Goal: Check status: Check status

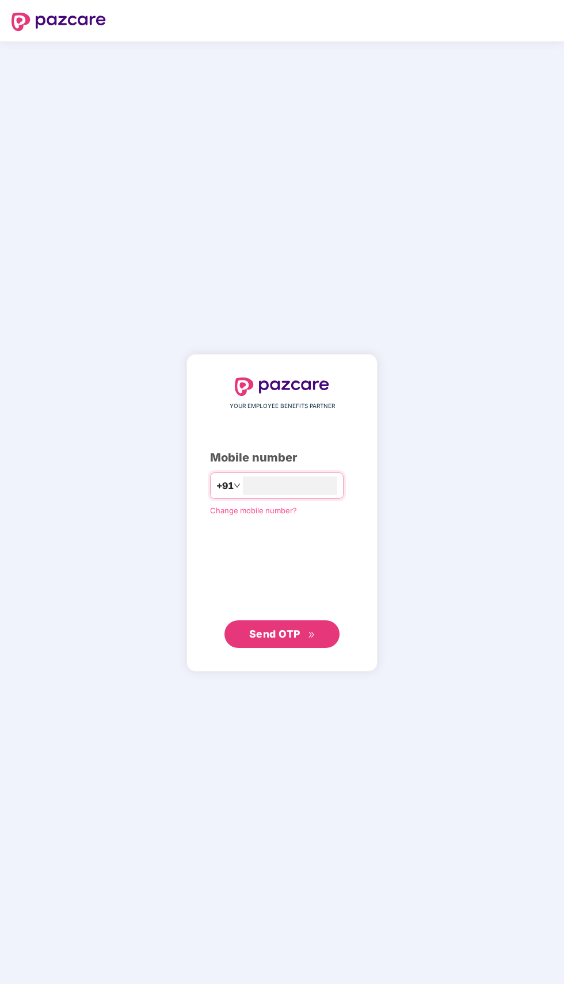
click at [289, 495] on input "number" at bounding box center [290, 485] width 94 height 18
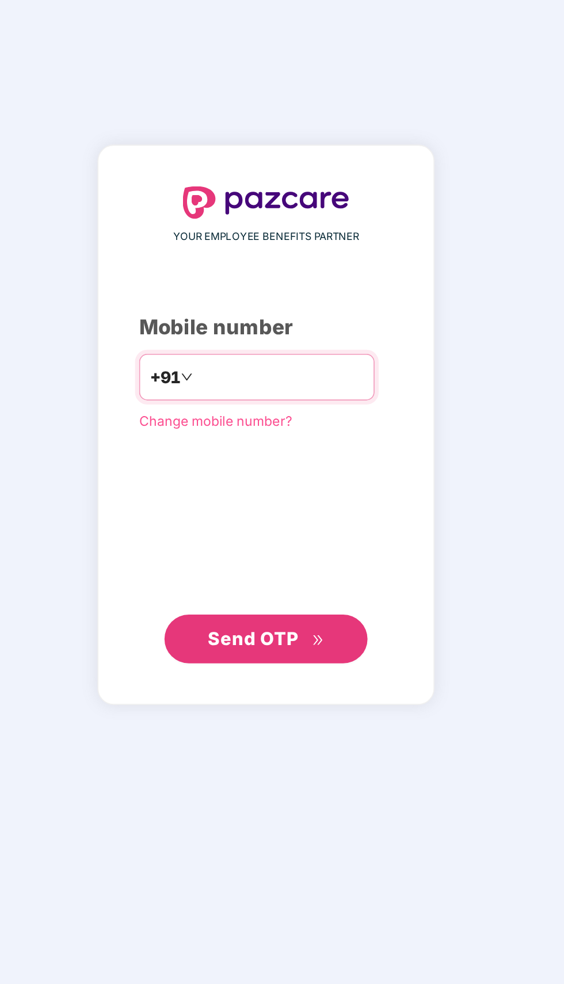
type input "**********"
click at [307, 648] on button "Send OTP" at bounding box center [281, 634] width 115 height 28
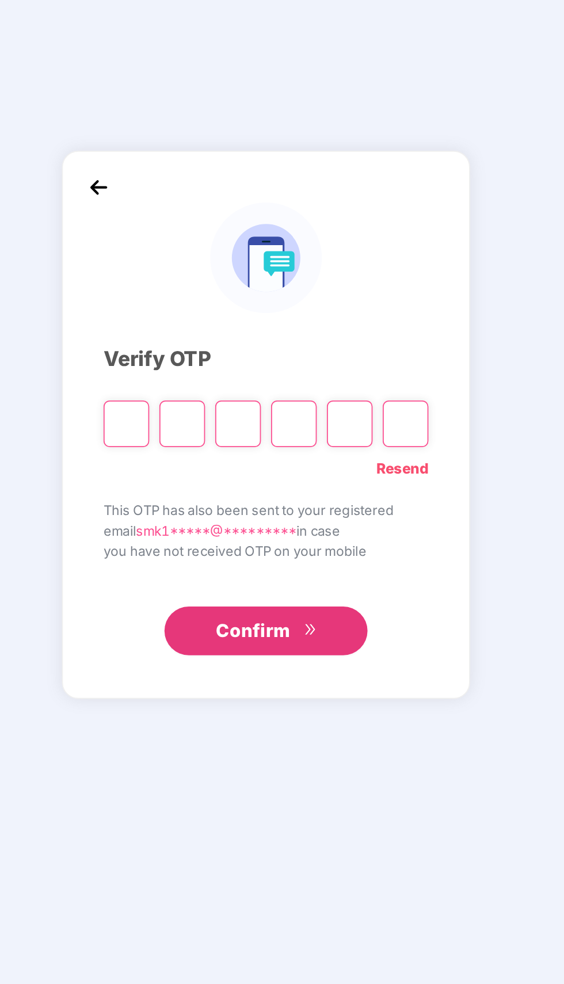
scroll to position [3, 0]
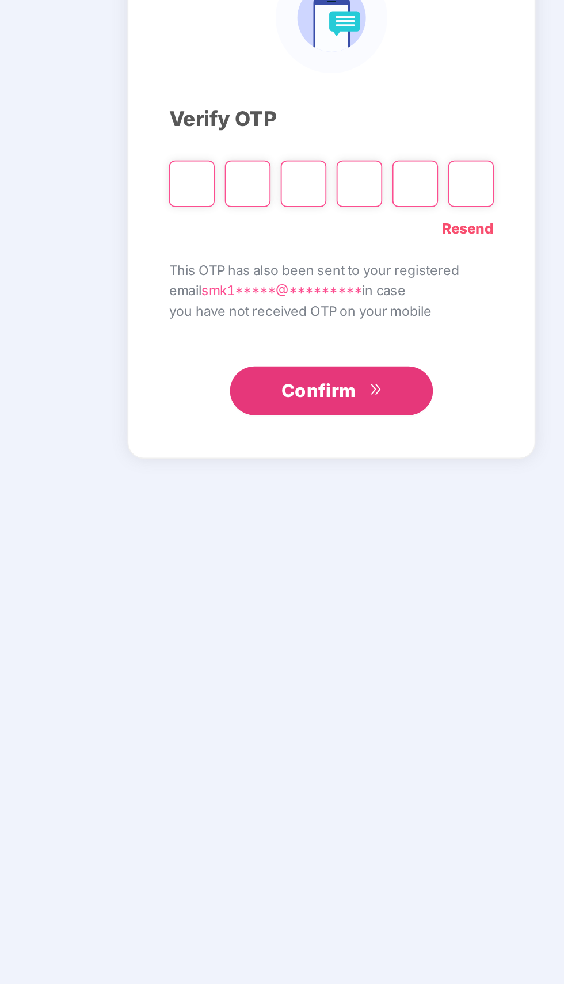
type input "*"
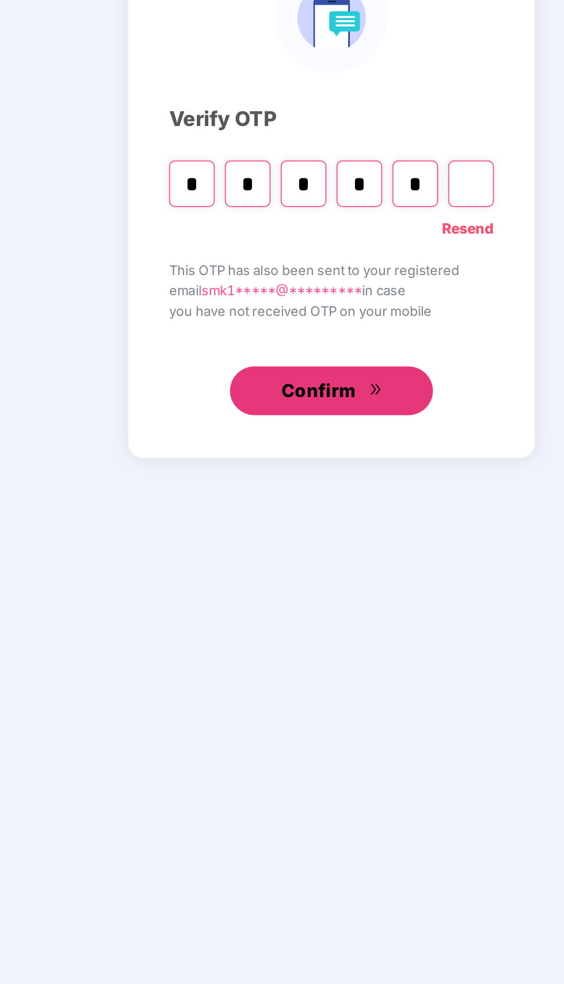
click at [304, 643] on button "Confirm" at bounding box center [281, 630] width 115 height 28
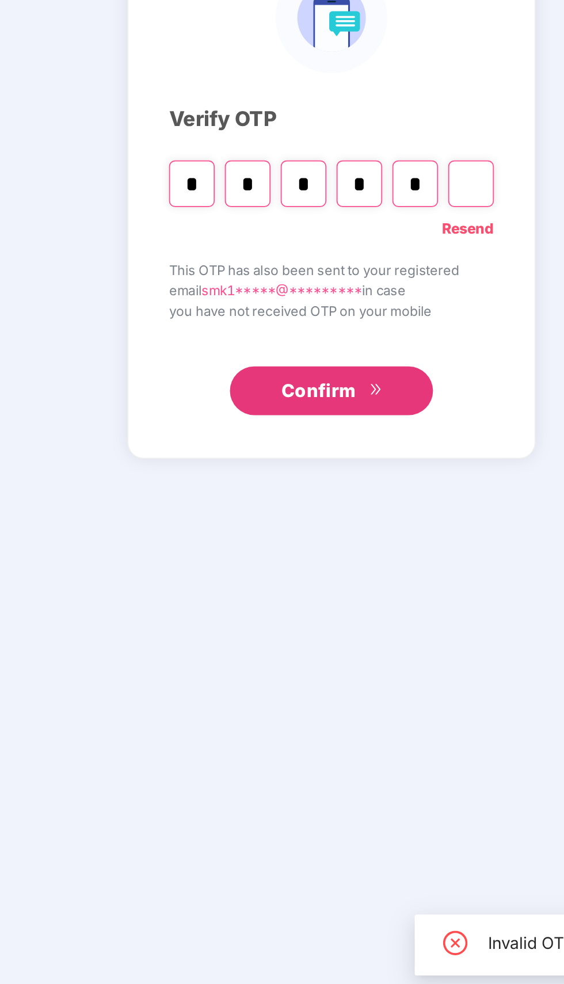
click at [296, 525] on input "*" at bounding box center [298, 512] width 26 height 26
click at [242, 525] on input "*" at bounding box center [235, 512] width 26 height 26
type input "*"
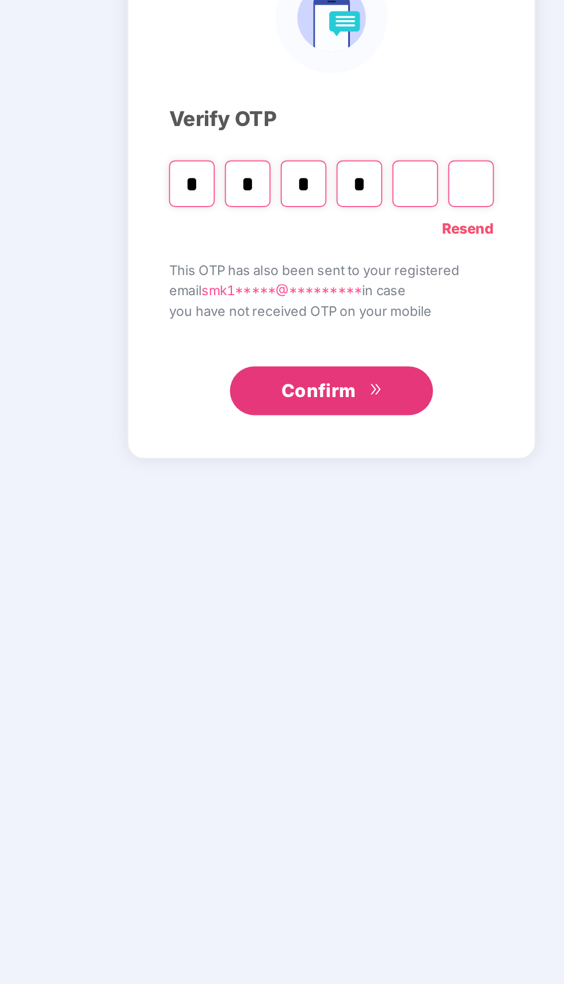
click at [303, 525] on input "*" at bounding box center [298, 512] width 26 height 26
type input "*"
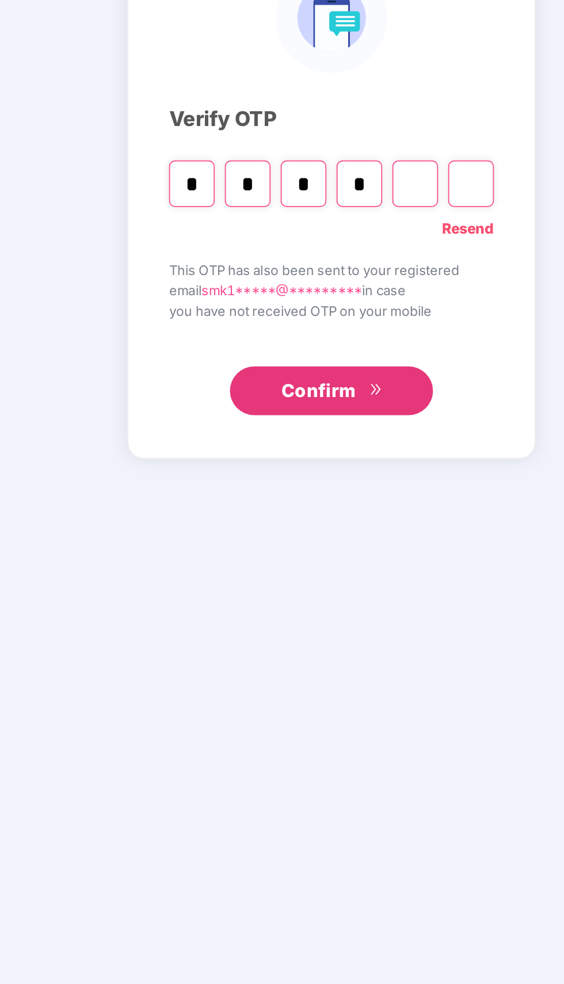
type input "*"
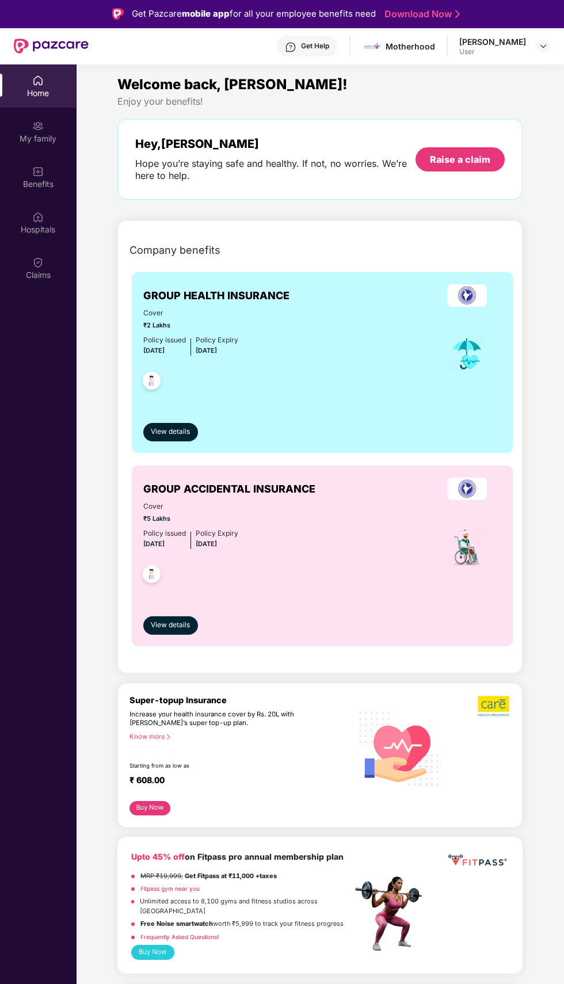
click at [538, 46] on div at bounding box center [543, 46] width 14 height 14
click at [515, 238] on div "Company benefits" at bounding box center [322, 250] width 399 height 30
click at [39, 276] on div "Claims" at bounding box center [38, 275] width 76 height 12
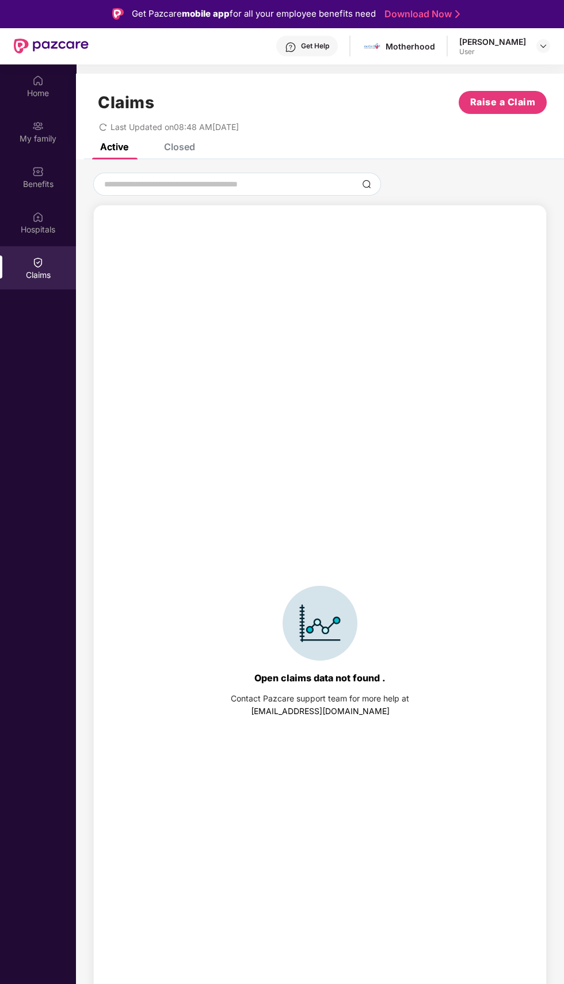
click at [176, 147] on div "Closed" at bounding box center [179, 147] width 31 height 12
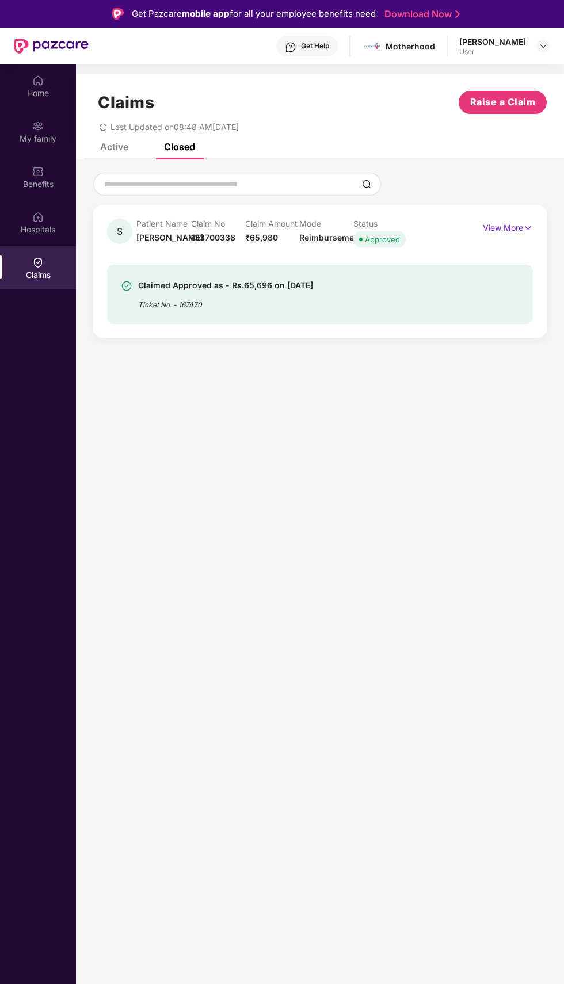
click at [503, 221] on p "View More" at bounding box center [508, 227] width 50 height 16
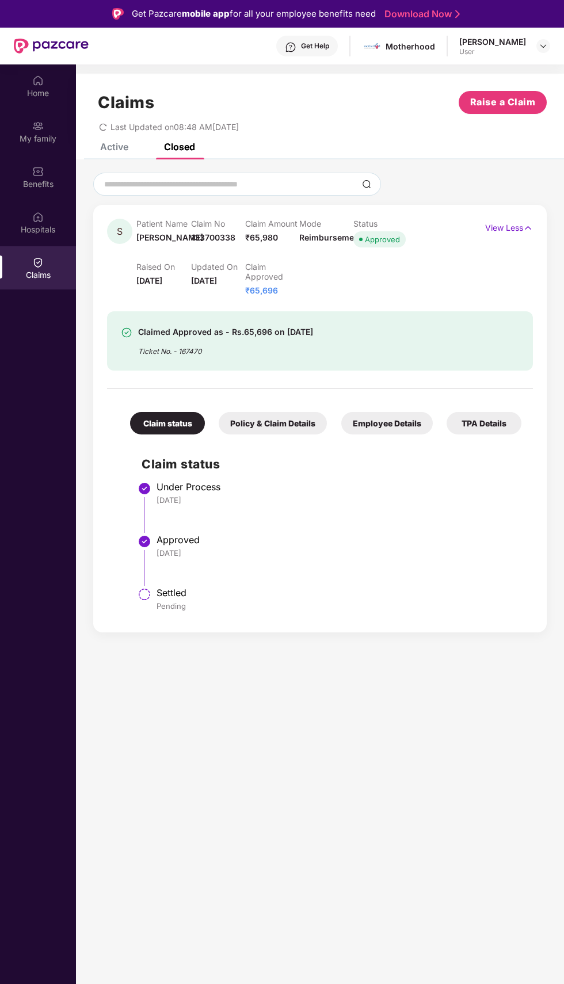
click at [329, 46] on div "Get Help" at bounding box center [315, 45] width 28 height 9
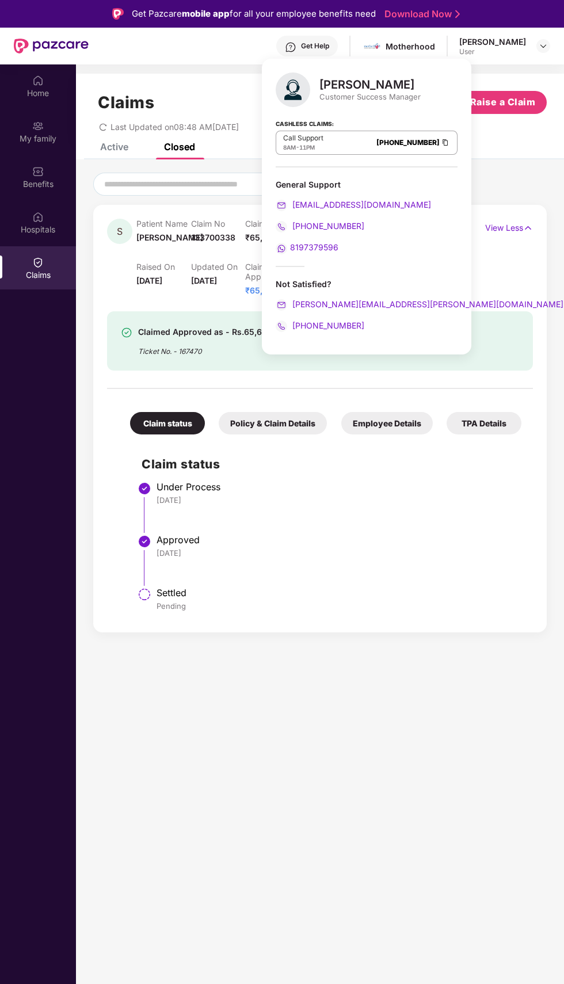
click at [347, 225] on span "[PHONE_NUMBER]" at bounding box center [327, 226] width 74 height 10
click at [330, 323] on span "[PHONE_NUMBER]" at bounding box center [326, 325] width 74 height 10
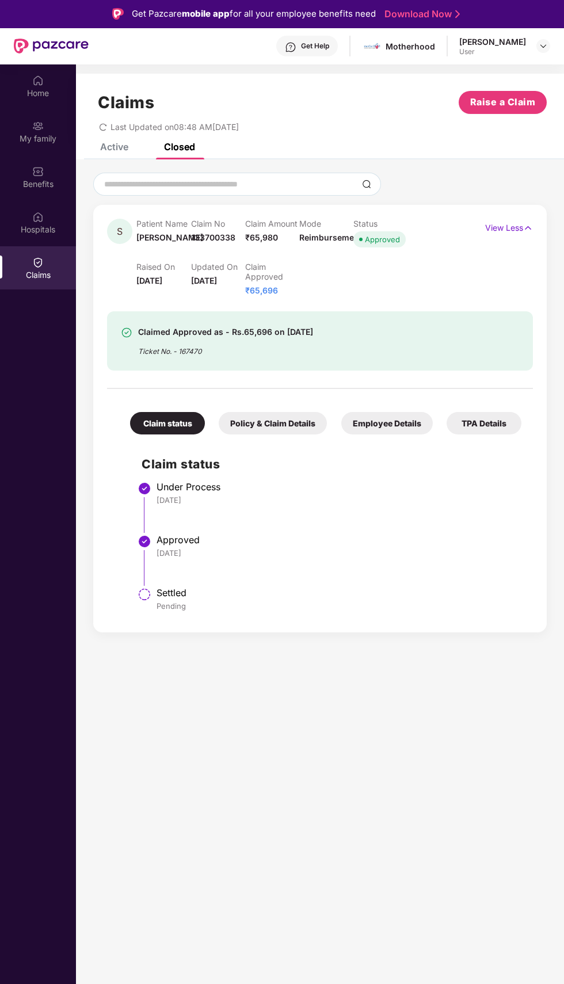
click at [311, 718] on section "Claims Raise a Claim Last Updated on 08:48 AM[DATE] Active Closed Open claims d…" at bounding box center [320, 556] width 488 height 984
click at [287, 423] on div "Policy & Claim Details" at bounding box center [273, 423] width 108 height 22
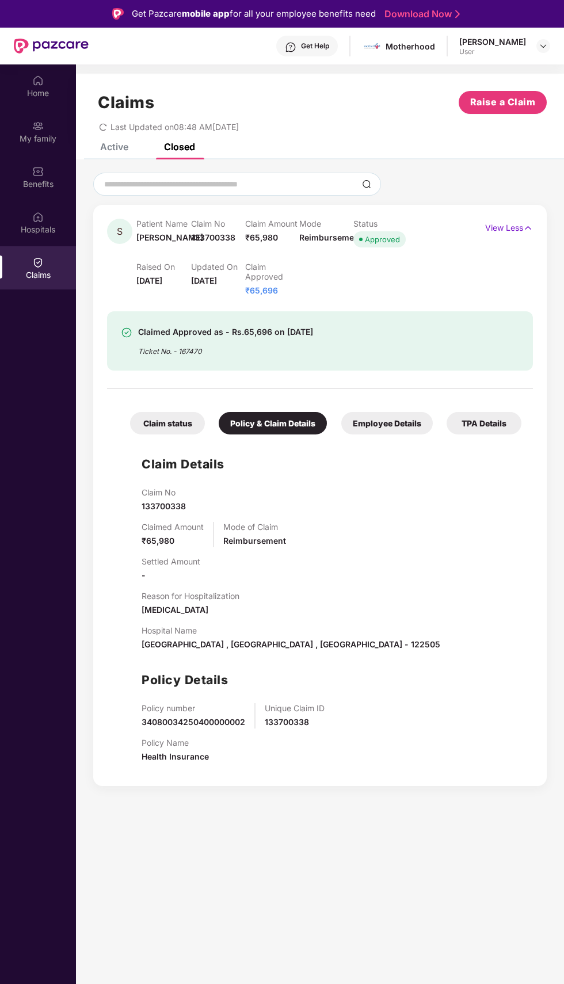
click at [393, 423] on div "Employee Details" at bounding box center [386, 423] width 91 height 22
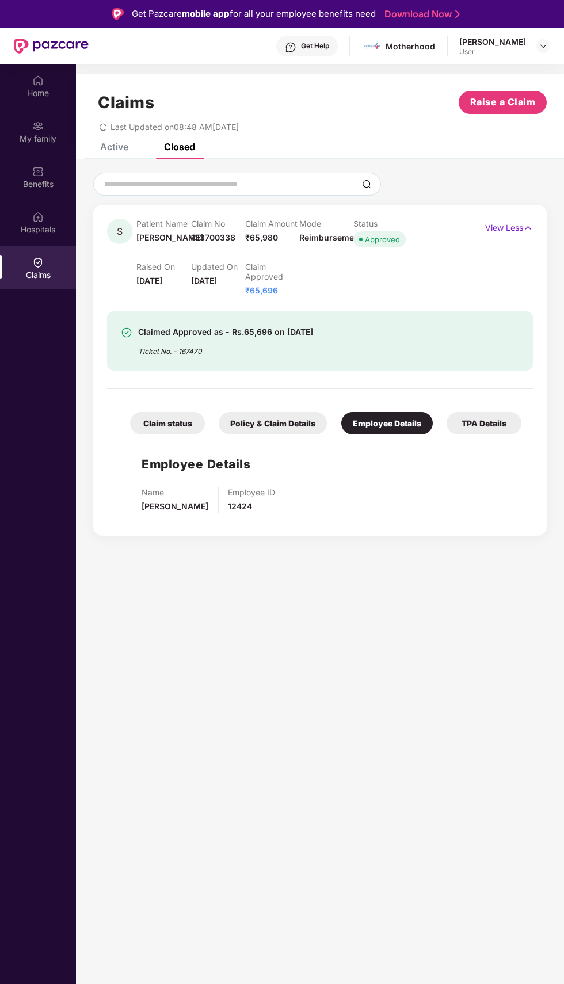
click at [488, 421] on div "TPA Details" at bounding box center [483, 423] width 75 height 22
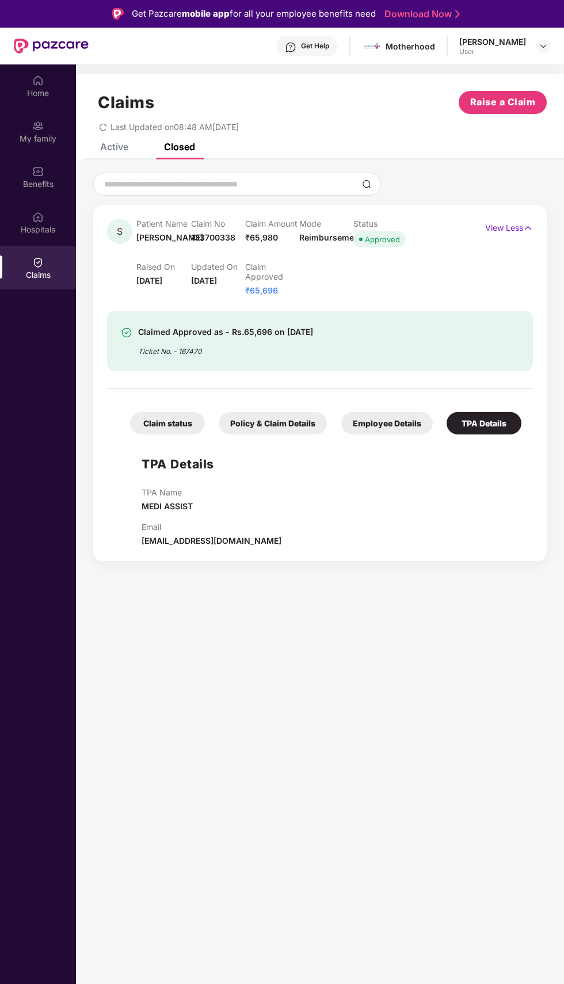
click at [157, 423] on div "Claim status" at bounding box center [167, 423] width 75 height 22
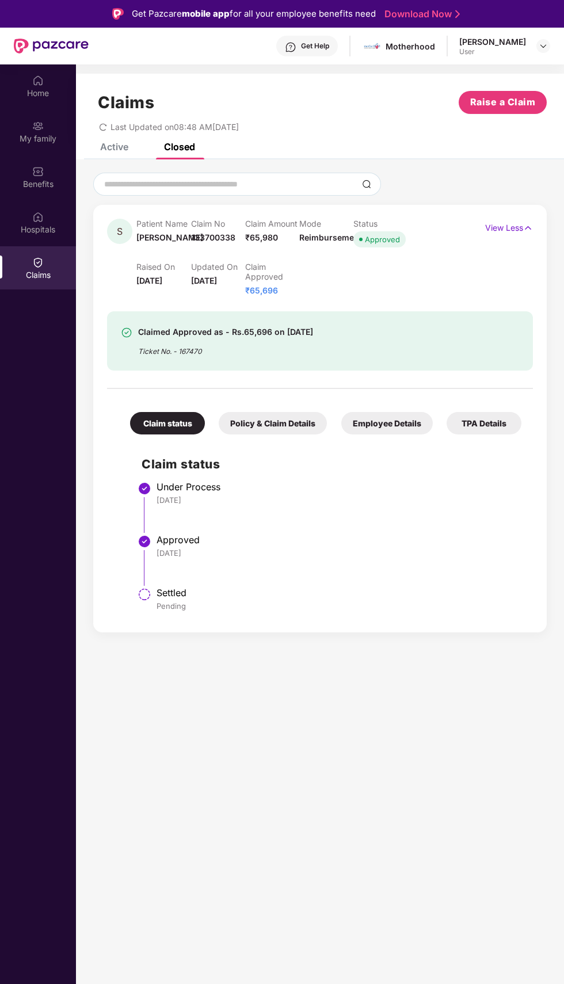
click at [103, 127] on icon "redo" at bounding box center [103, 127] width 8 height 8
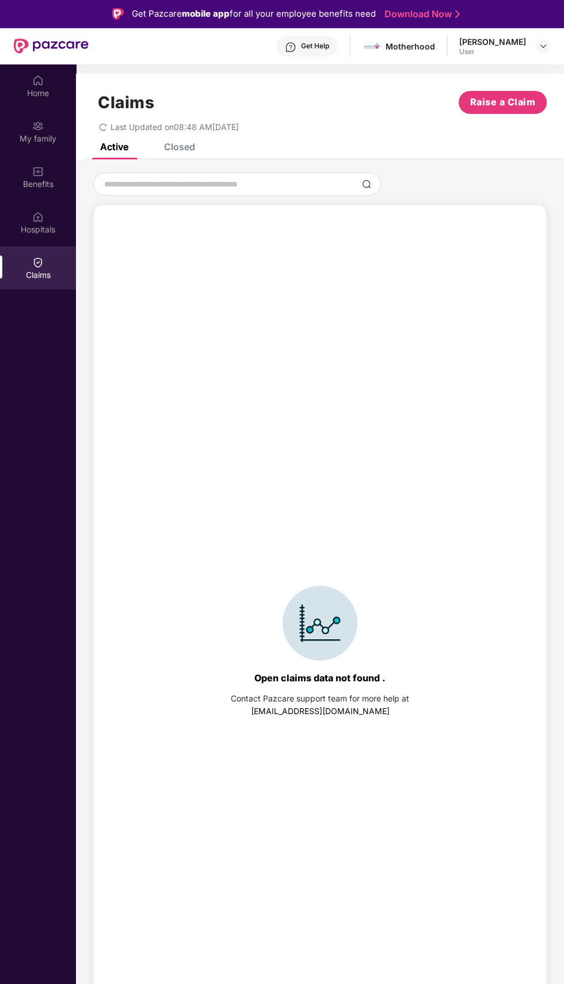
click at [167, 148] on div "Closed" at bounding box center [179, 147] width 31 height 12
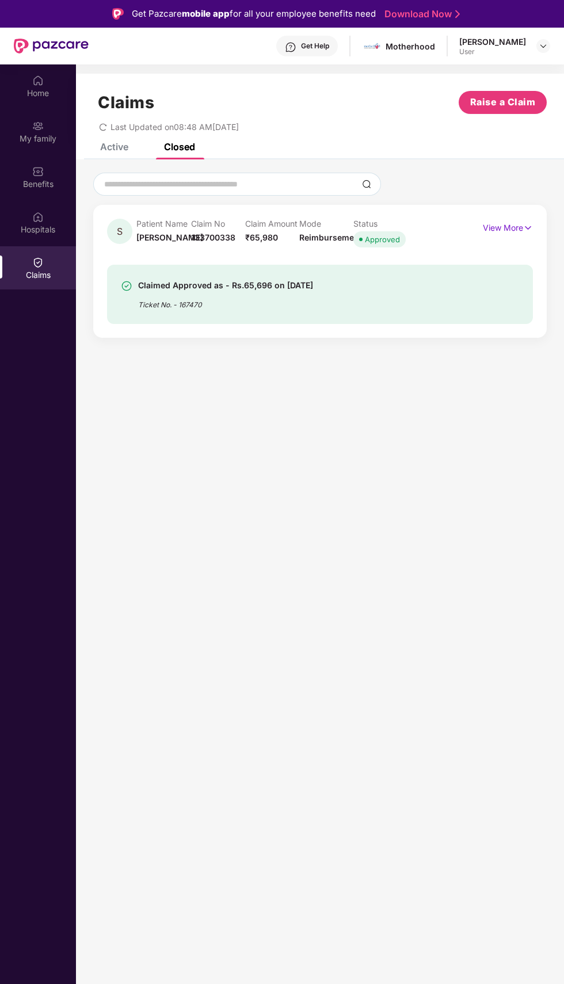
click at [528, 228] on img at bounding box center [528, 228] width 10 height 13
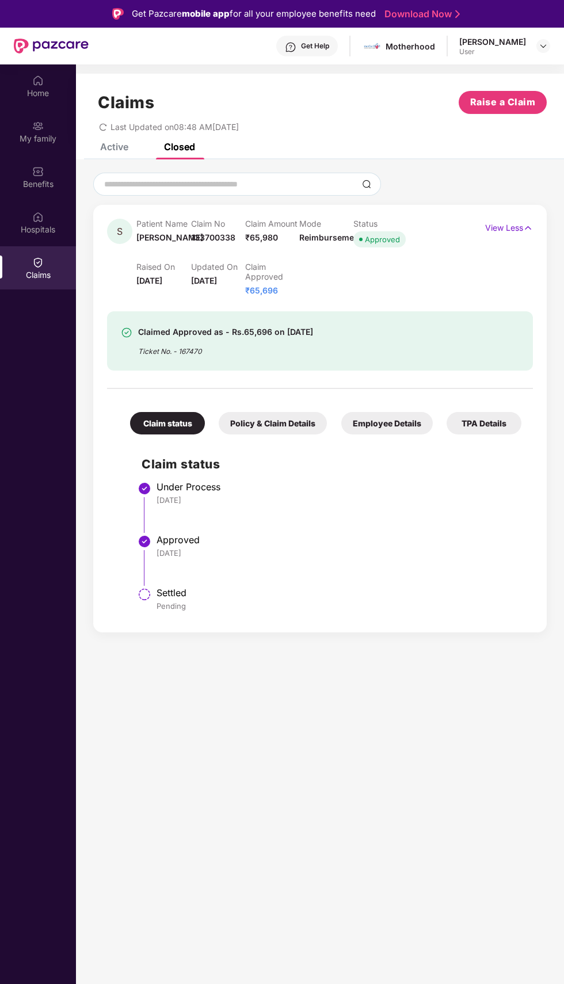
click at [43, 226] on div "Hospitals" at bounding box center [38, 230] width 76 height 12
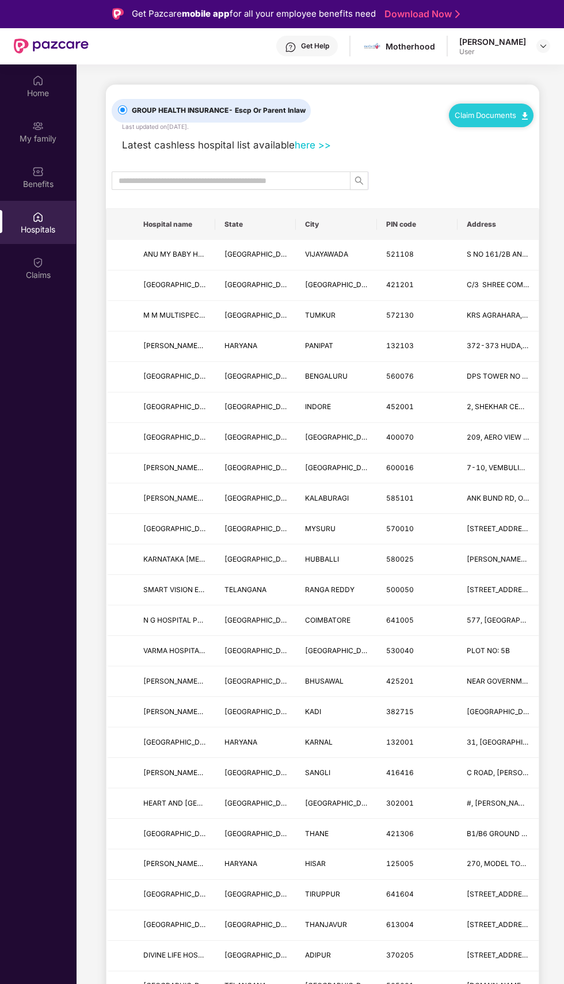
click at [20, 187] on div "Benefits" at bounding box center [38, 184] width 76 height 12
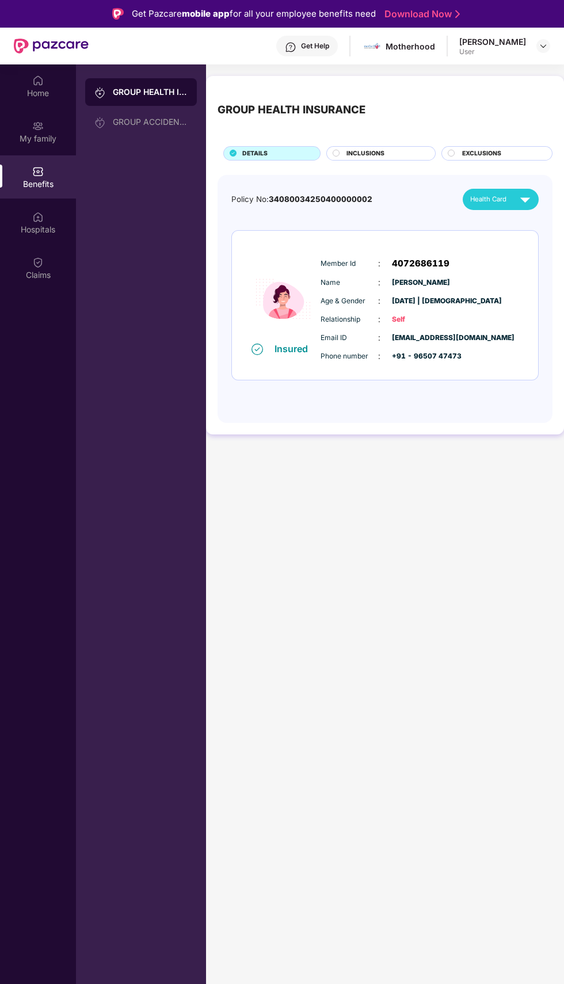
click at [519, 200] on img at bounding box center [525, 199] width 20 height 20
